Goal: Information Seeking & Learning: Learn about a topic

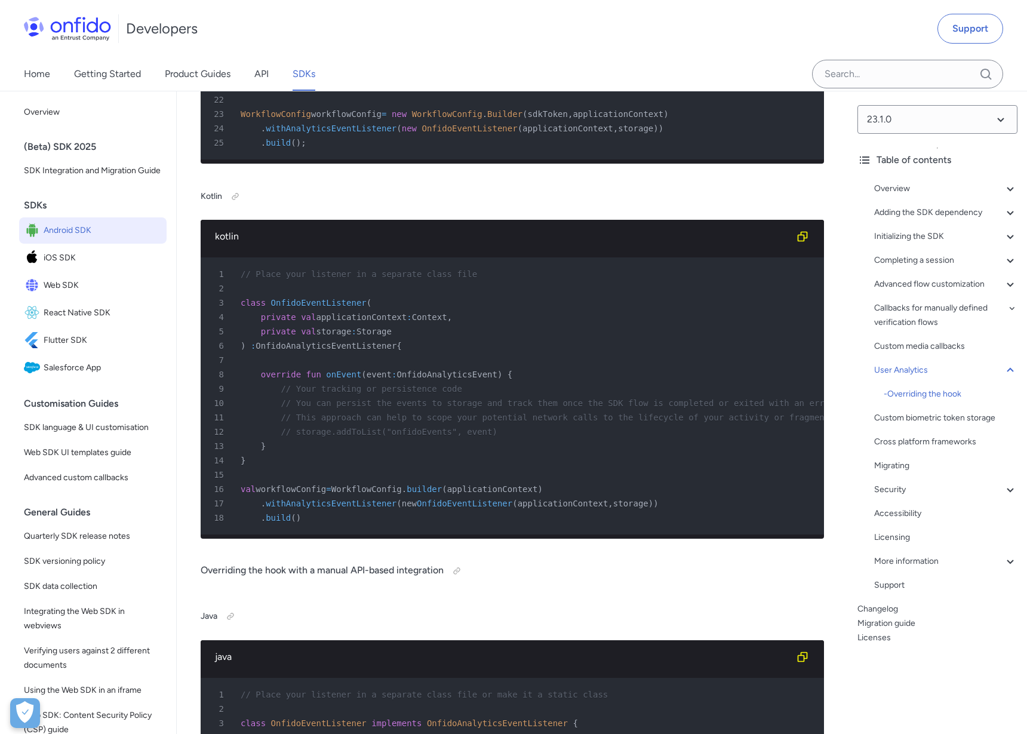
scroll to position [22229, 0]
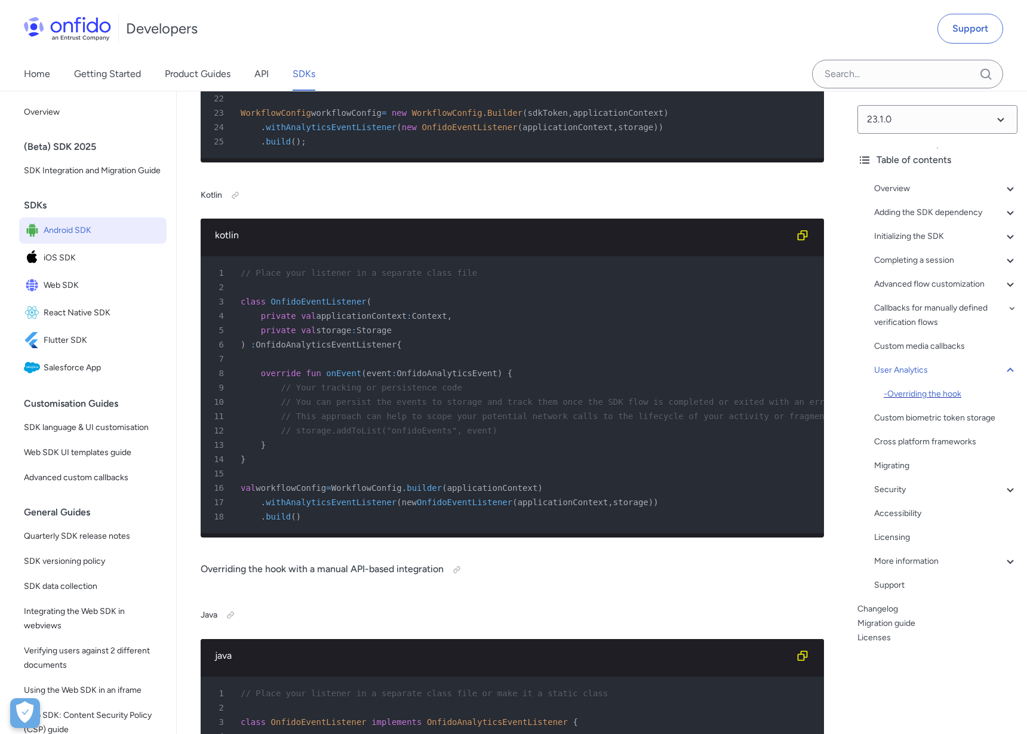
click at [926, 396] on div "- Overriding the hook" at bounding box center [951, 394] width 134 height 14
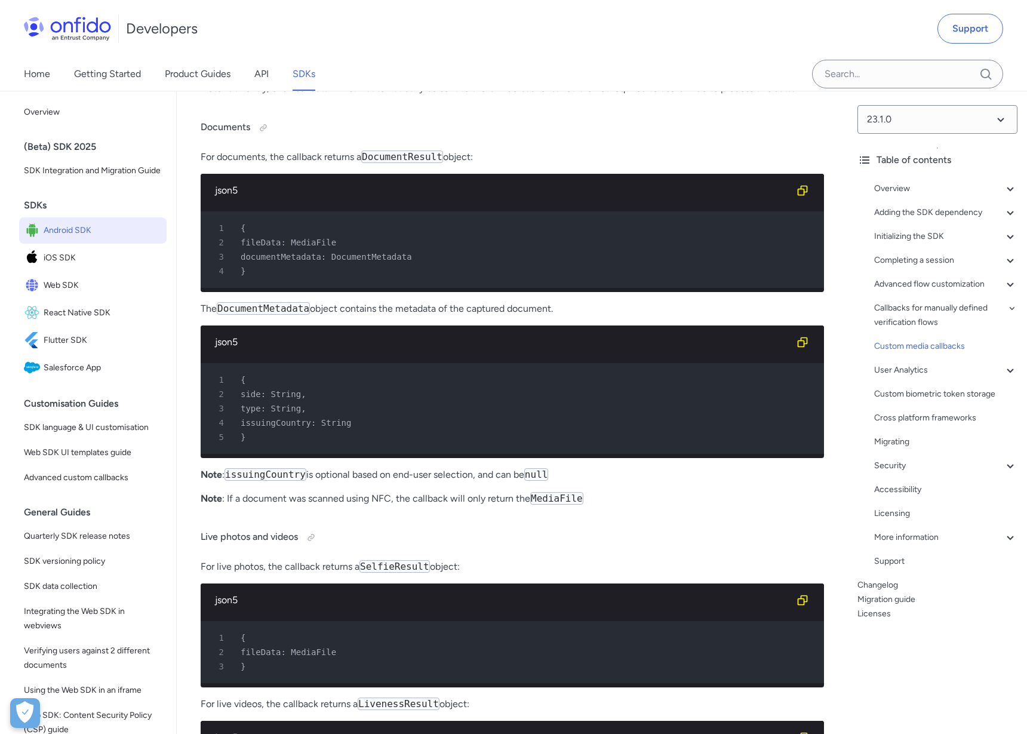
scroll to position [20662, 0]
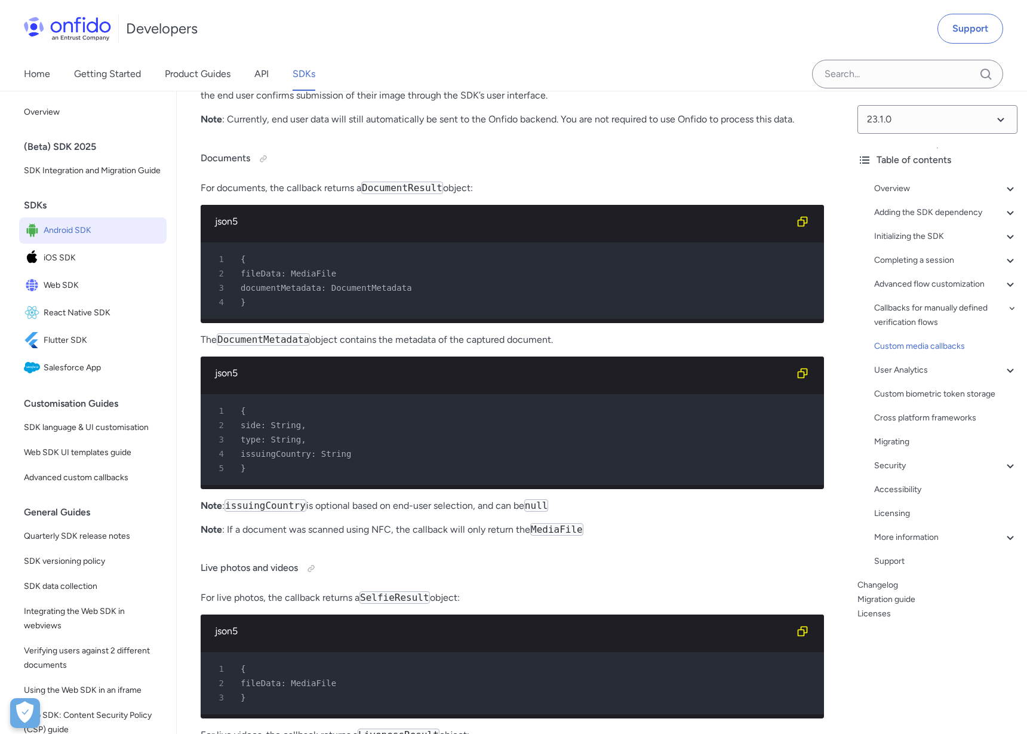
click at [736, 56] on div "Developers Support" at bounding box center [513, 28] width 1027 height 57
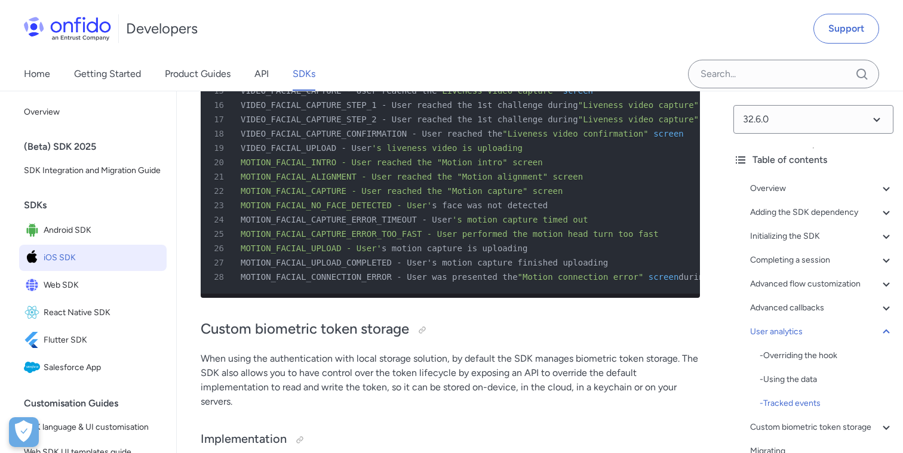
scroll to position [32752, 0]
